Goal: Information Seeking & Learning: Learn about a topic

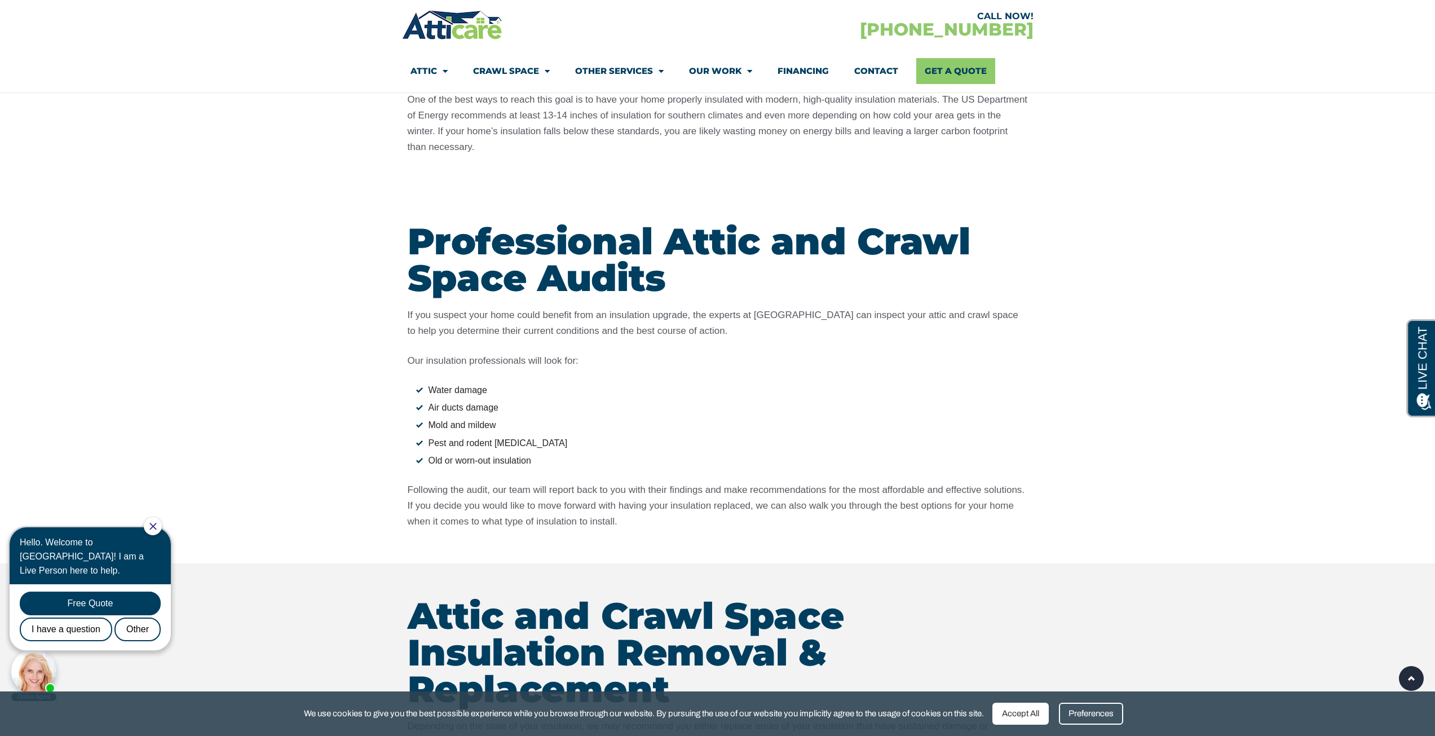
scroll to position [1128, 0]
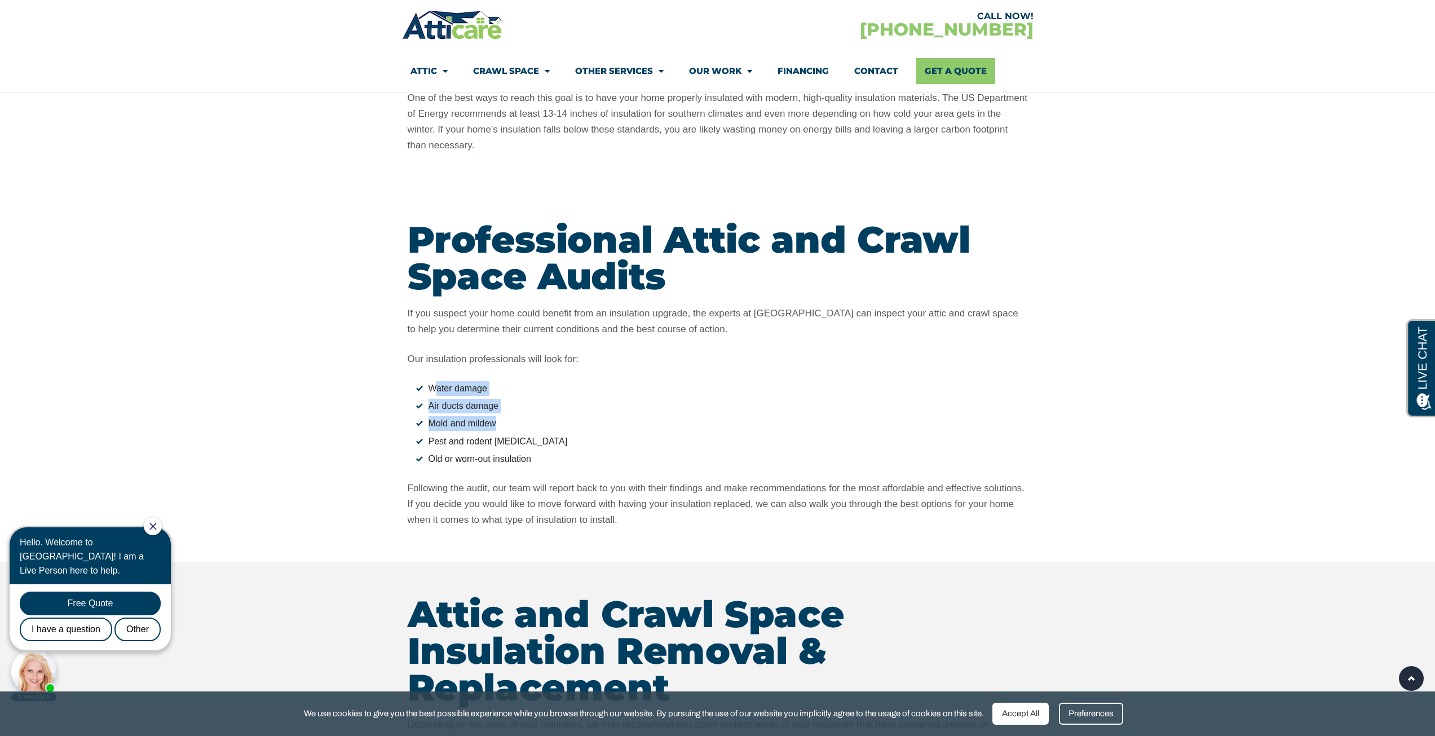
drag, startPoint x: 434, startPoint y: 386, endPoint x: 540, endPoint y: 425, distance: 112.4
click at [540, 425] on ul "Water damage Air ducts damage Mold and mildew Pest and rodent [MEDICAL_DATA] Ol…" at bounding box center [718, 423] width 620 height 85
click at [540, 425] on li "Mold and mildew" at bounding box center [722, 423] width 612 height 15
drag, startPoint x: 530, startPoint y: 459, endPoint x: 416, endPoint y: 382, distance: 137.8
click at [416, 382] on ul "Water damage Air ducts damage Mold and mildew Pest and rodent [MEDICAL_DATA] Ol…" at bounding box center [718, 423] width 620 height 85
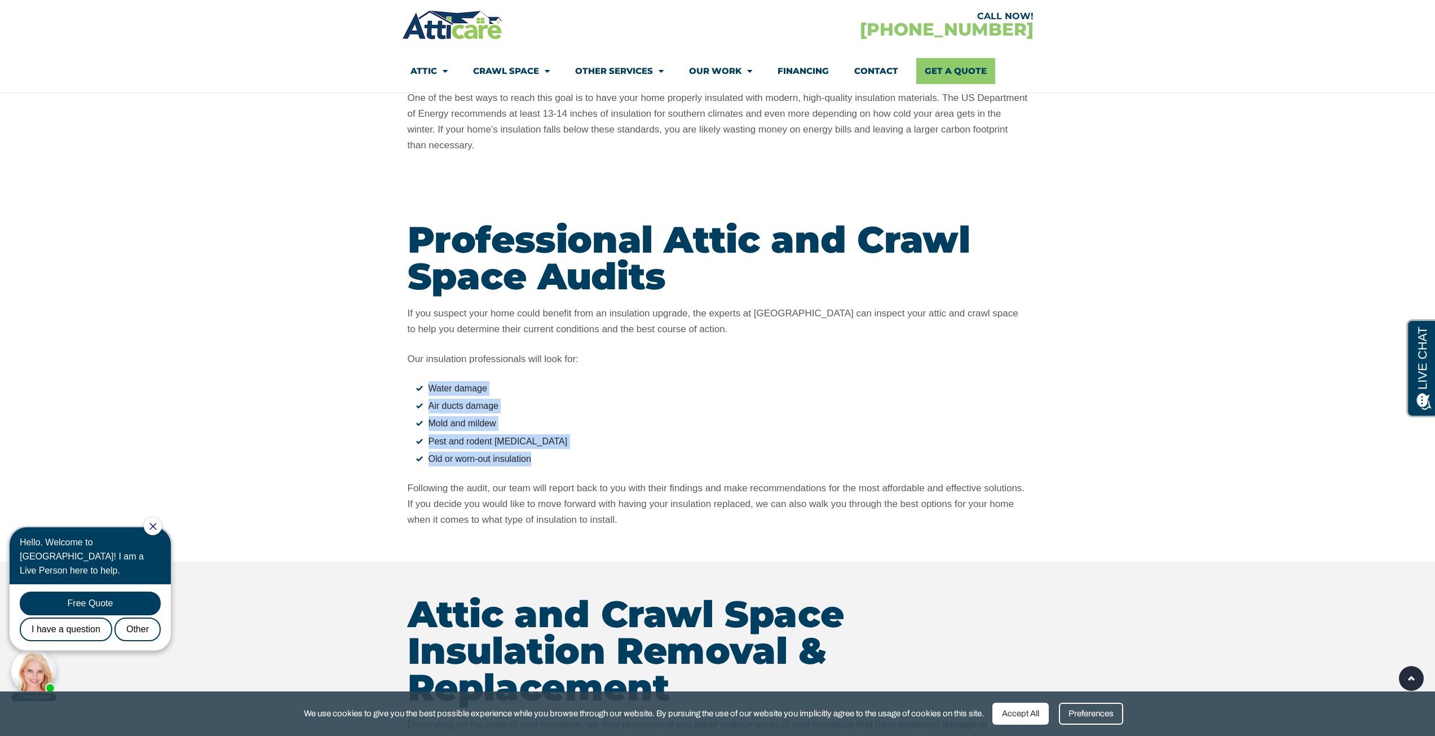
click at [416, 382] on li "Water damage" at bounding box center [722, 388] width 612 height 15
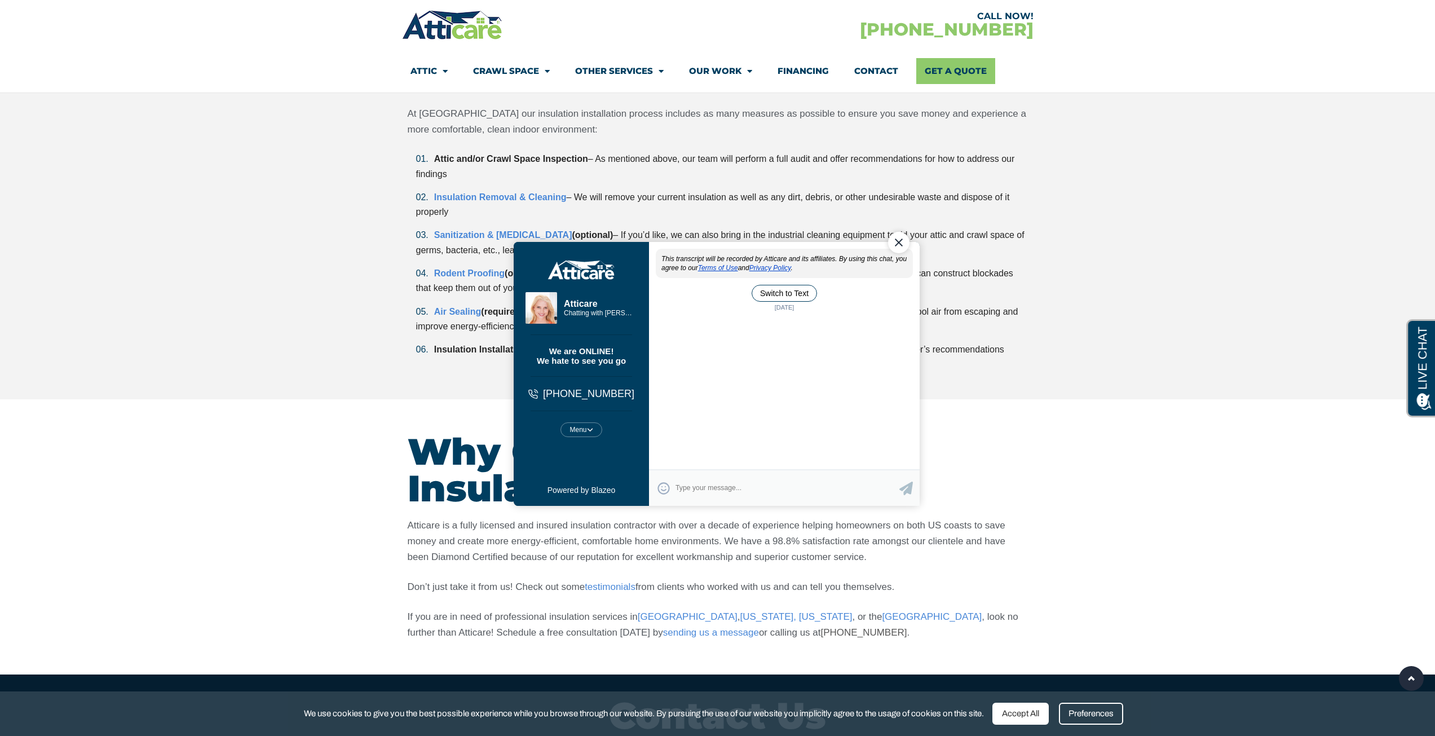
scroll to position [0, 0]
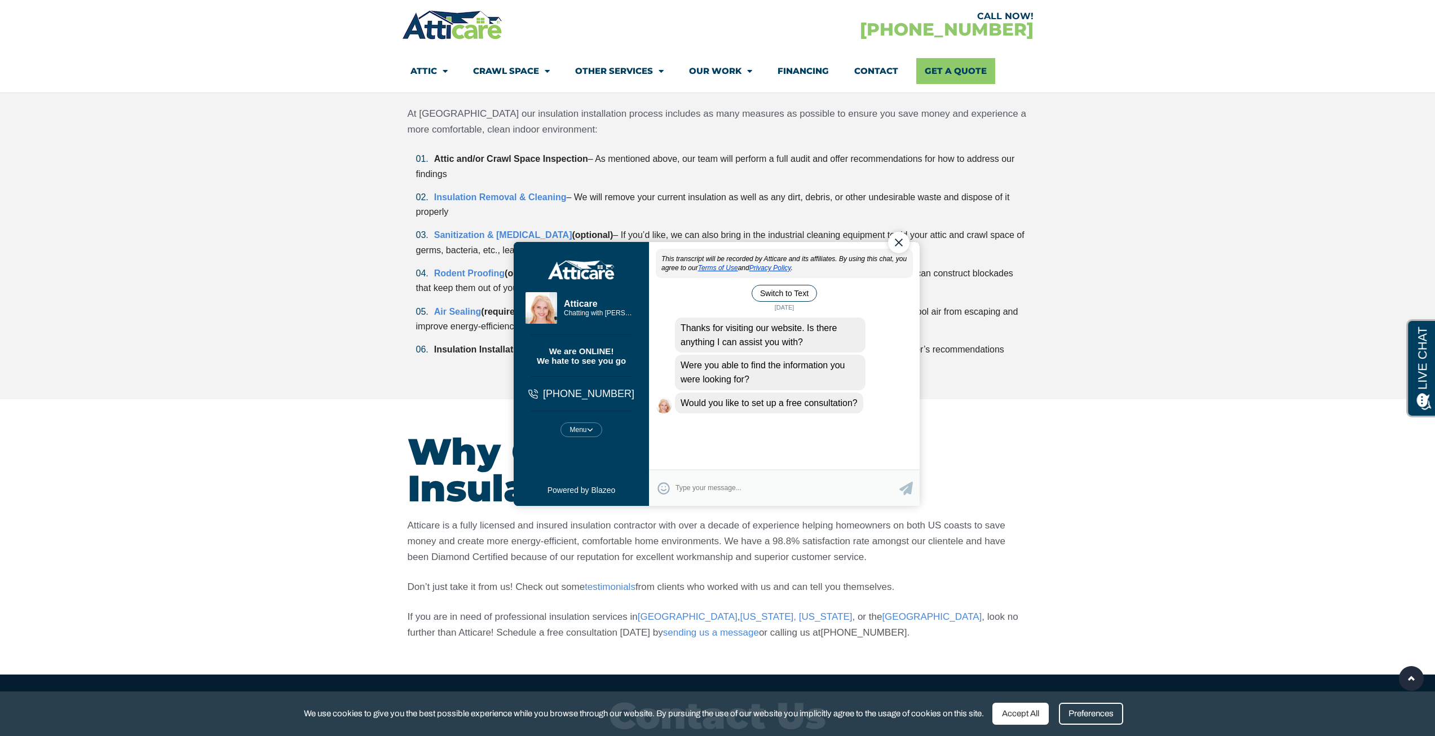
click at [897, 235] on div "Close Chat" at bounding box center [898, 241] width 21 height 21
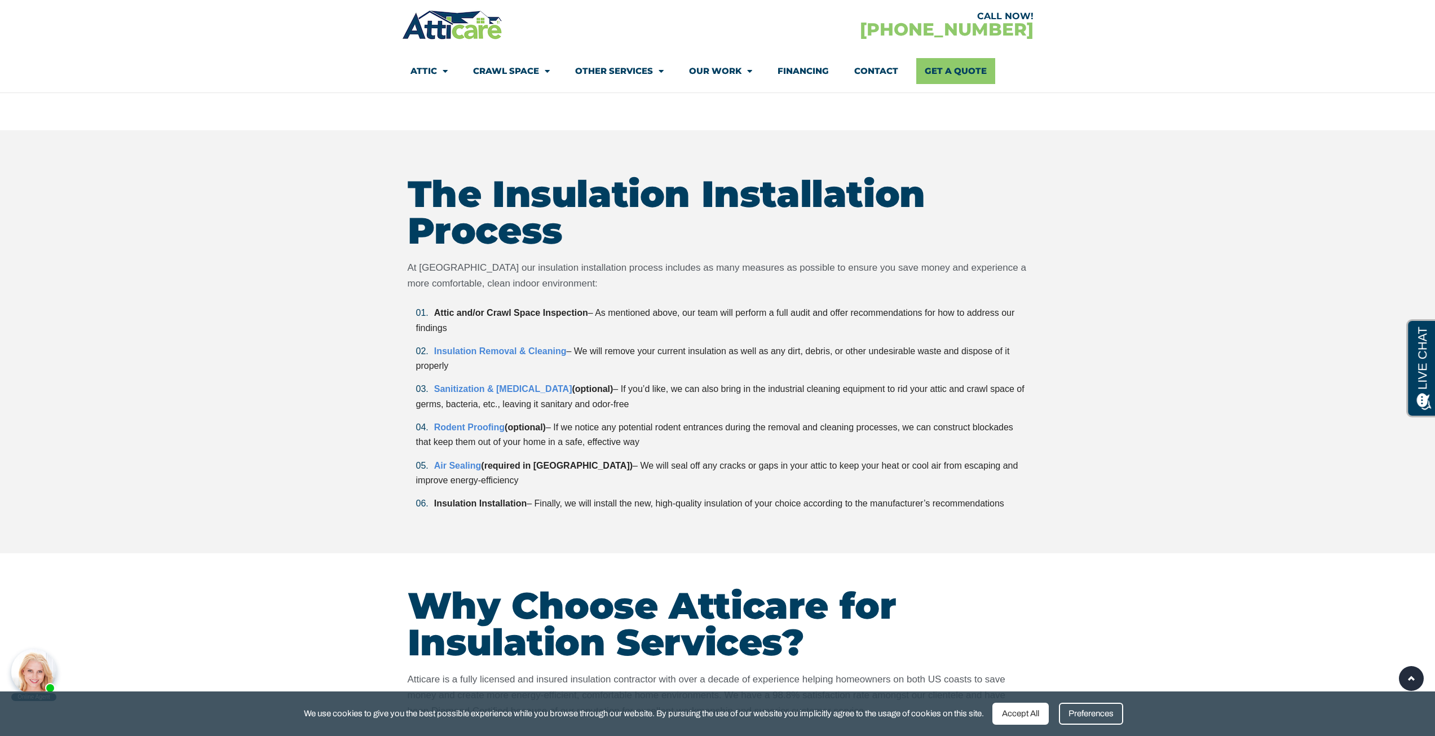
scroll to position [2595, 0]
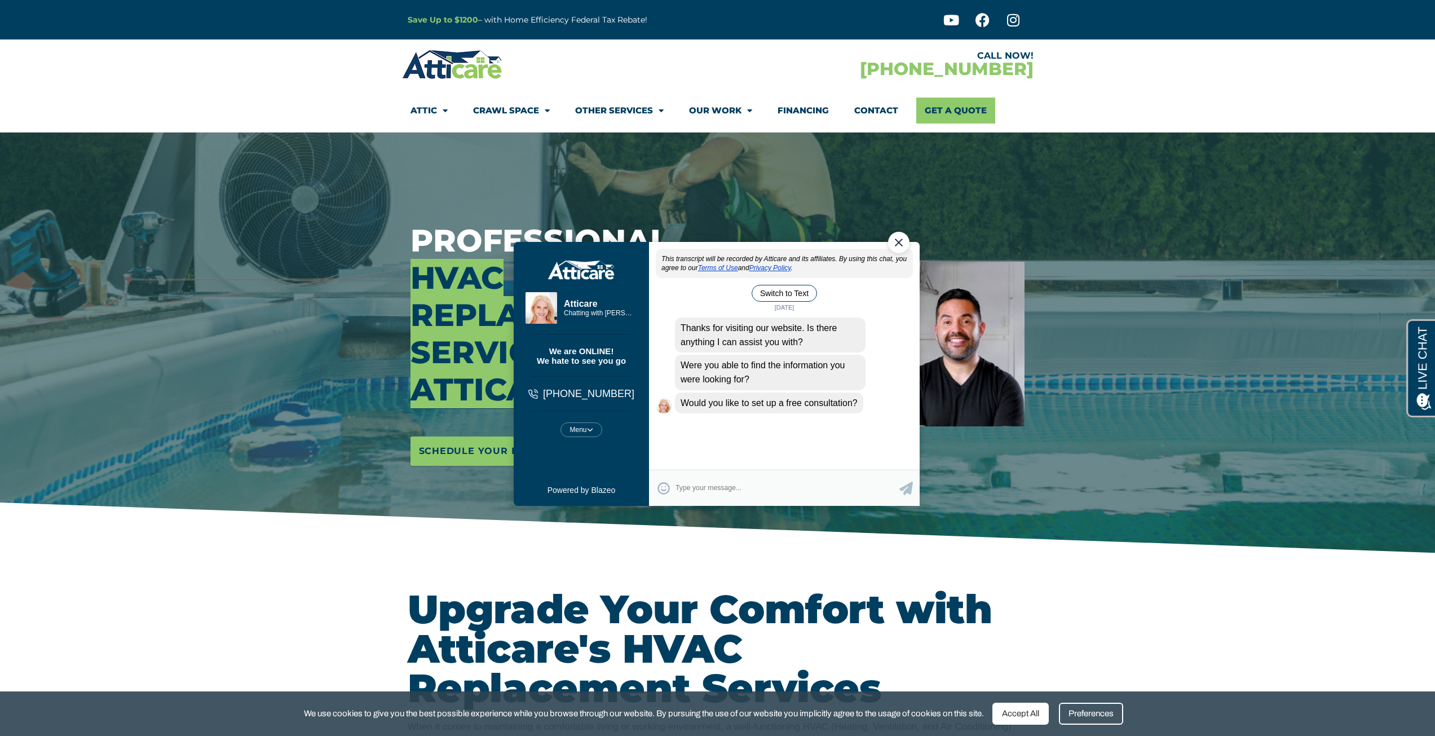
click at [893, 236] on div "Close Chat" at bounding box center [898, 241] width 21 height 21
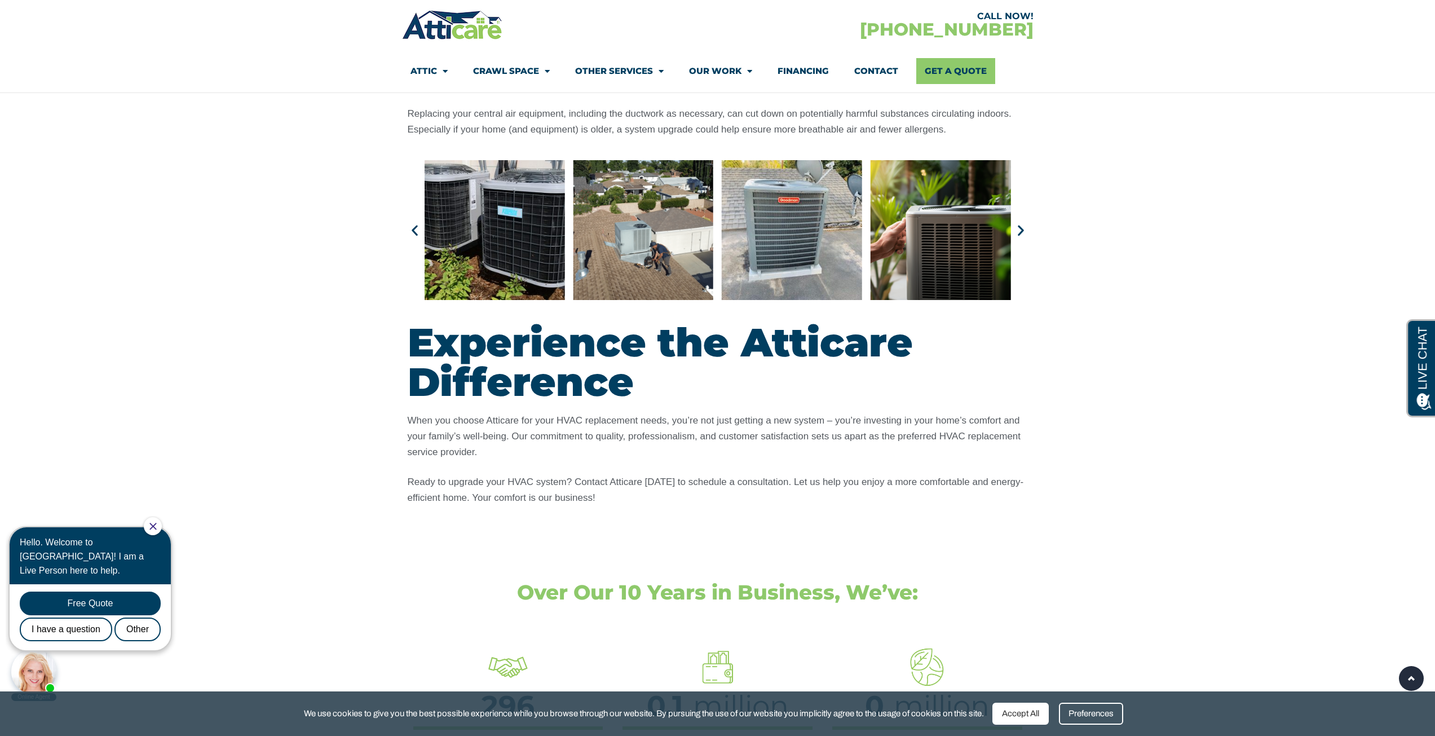
scroll to position [3159, 0]
